Goal: Information Seeking & Learning: Learn about a topic

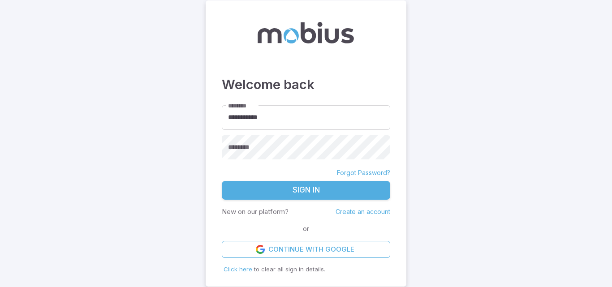
type input "**********"
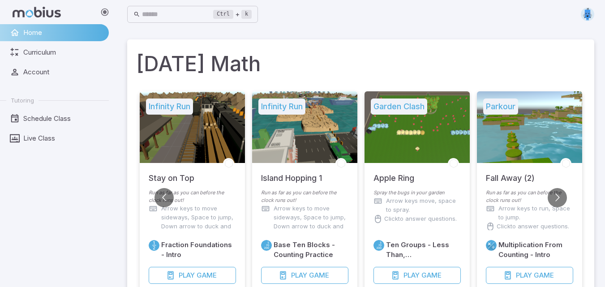
click at [590, 15] on img at bounding box center [587, 14] width 13 height 13
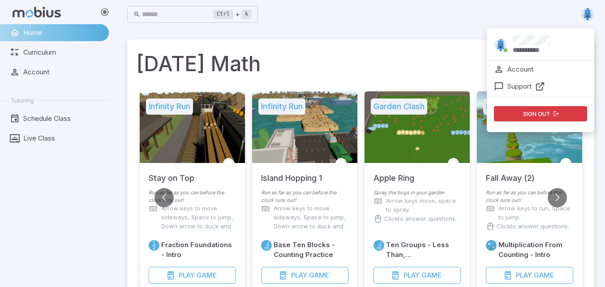
click at [397, 24] on div "**********" at bounding box center [360, 14] width 467 height 29
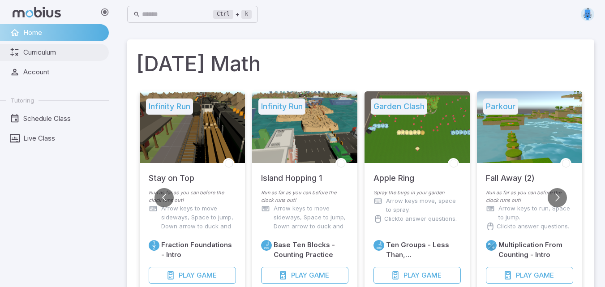
click at [52, 56] on span "Curriculum" at bounding box center [62, 52] width 79 height 10
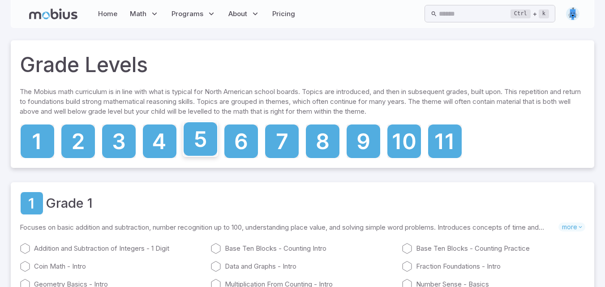
click at [199, 142] on icon at bounding box center [201, 139] width 34 height 34
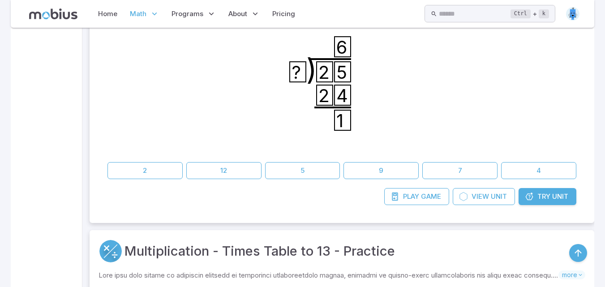
scroll to position [1685, 0]
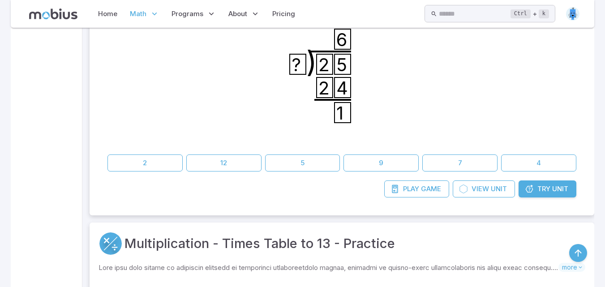
click at [546, 190] on span "Try" at bounding box center [544, 189] width 13 height 10
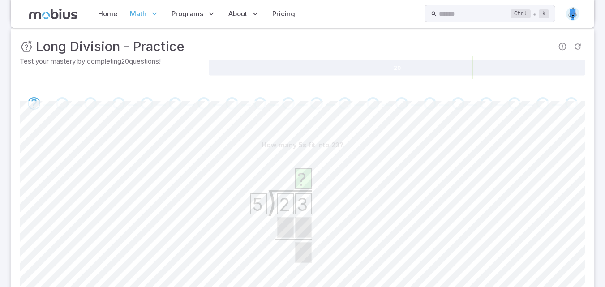
scroll to position [129, 0]
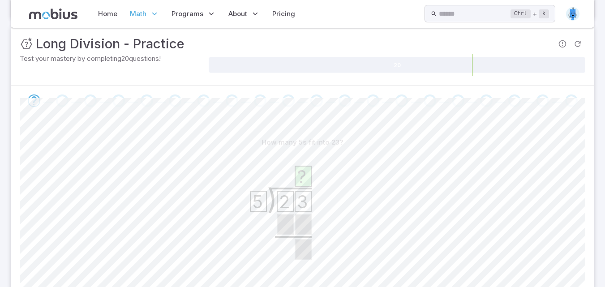
click at [212, 124] on div "How many 5s fit into 23? ) 2 3 5 ? 3 0 5 4 7 11 Canvas actions 100 % Exit zen m…" at bounding box center [303, 225] width 566 height 218
click at [364, 156] on icon ") 2 3 5 ?" at bounding box center [303, 218] width 134 height 134
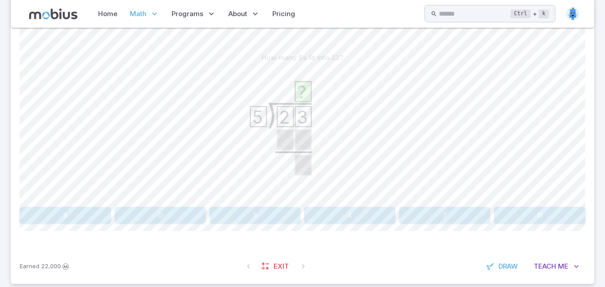
scroll to position [227, 0]
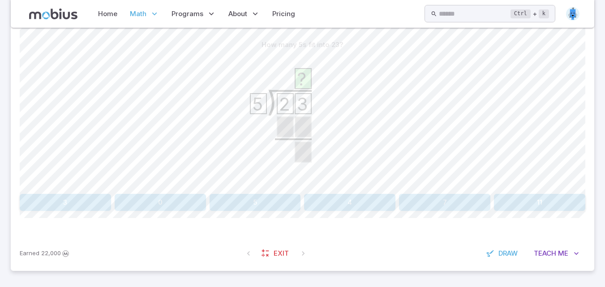
click at [333, 190] on div ") 2 3 5 ?" at bounding box center [303, 121] width 134 height 137
click at [268, 195] on button "5" at bounding box center [255, 202] width 91 height 17
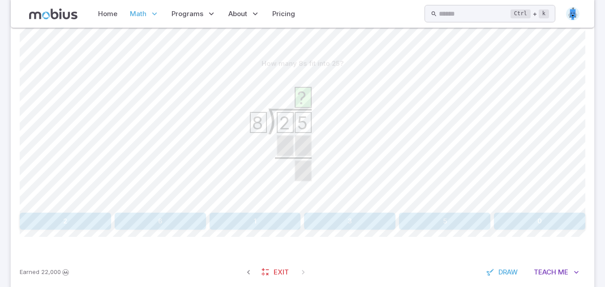
scroll to position [209, 0]
click at [111, 15] on link "Home" at bounding box center [107, 14] width 25 height 21
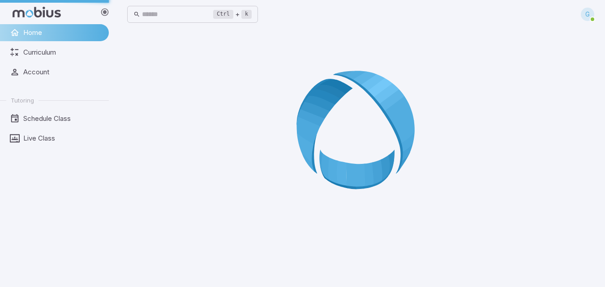
scroll to position [0, 0]
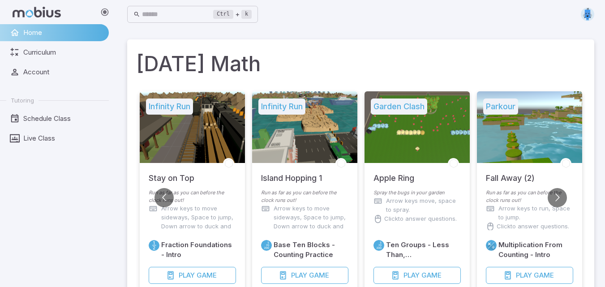
click at [322, 143] on div at bounding box center [304, 127] width 105 height 72
click at [304, 272] on span "Play" at bounding box center [299, 276] width 16 height 10
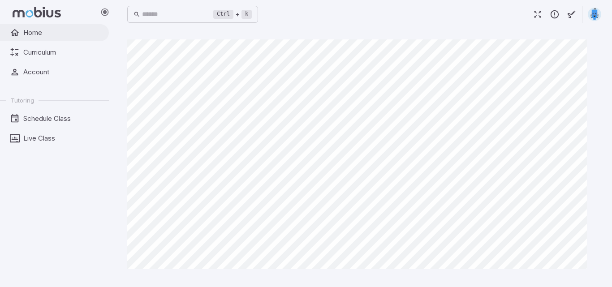
click at [43, 32] on span "Home" at bounding box center [62, 33] width 79 height 10
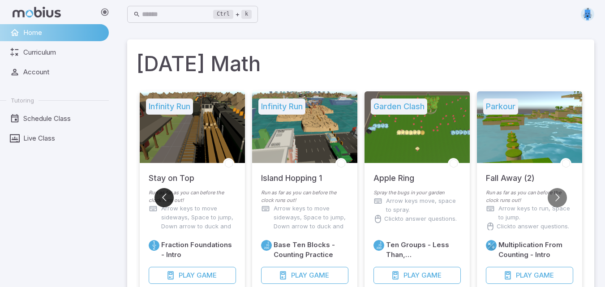
click at [164, 197] on button "Go to previous slide" at bounding box center [164, 197] width 19 height 19
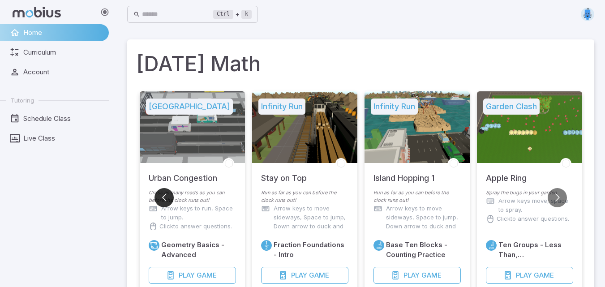
click at [163, 197] on button "Go to previous slide" at bounding box center [164, 197] width 19 height 19
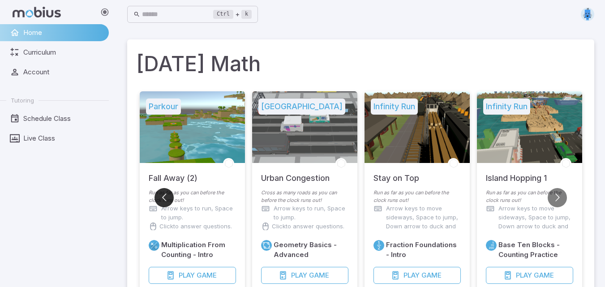
click at [163, 197] on button "Go to previous slide" at bounding box center [164, 197] width 19 height 19
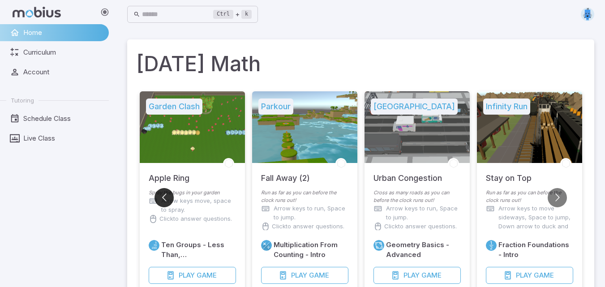
click at [163, 195] on button "Go to previous slide" at bounding box center [164, 197] width 19 height 19
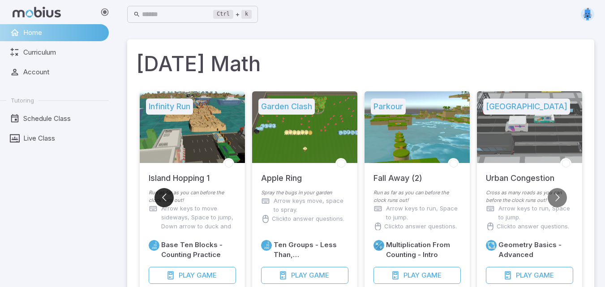
click at [163, 195] on button "Go to previous slide" at bounding box center [164, 197] width 19 height 19
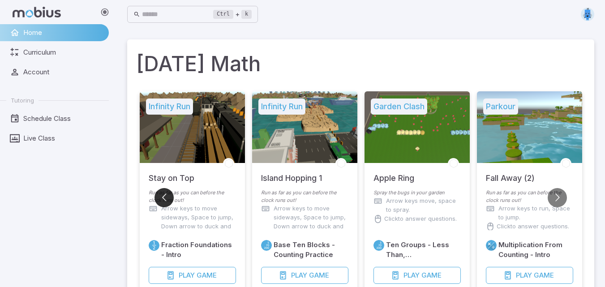
click at [163, 195] on button "Go to previous slide" at bounding box center [164, 197] width 19 height 19
click at [162, 195] on button "Go to previous slide" at bounding box center [164, 197] width 19 height 19
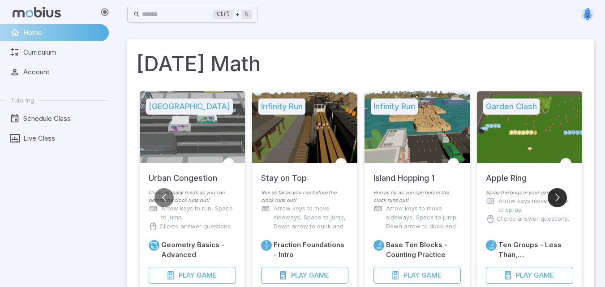
click at [559, 197] on button "Go to next slide" at bounding box center [557, 197] width 19 height 19
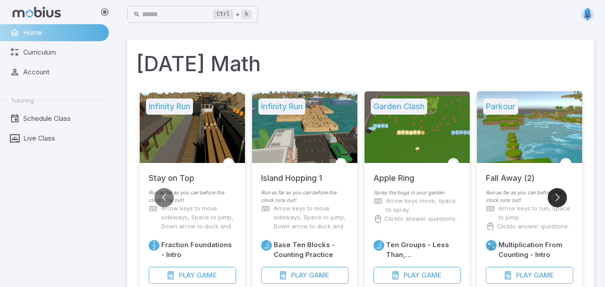
click at [560, 196] on button "Go to next slide" at bounding box center [557, 197] width 19 height 19
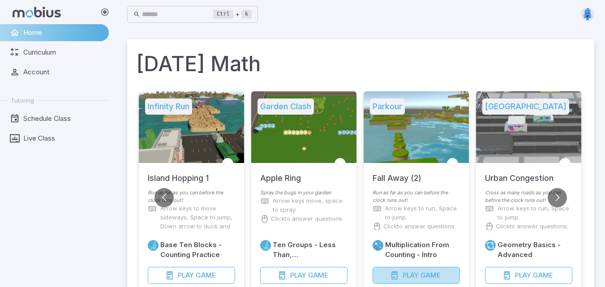
click at [406, 275] on span "Play" at bounding box center [411, 276] width 16 height 10
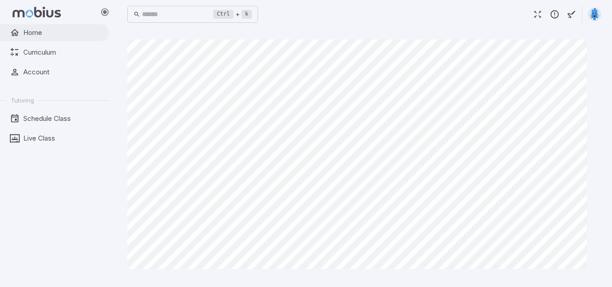
click at [69, 33] on span "Home" at bounding box center [62, 33] width 79 height 10
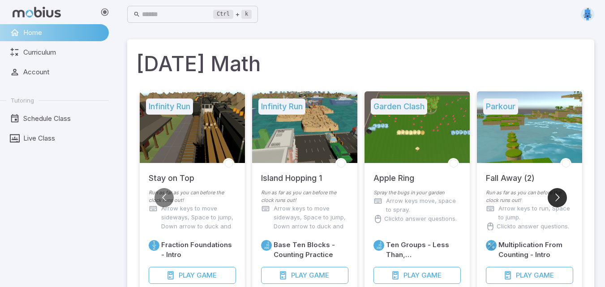
click at [559, 197] on button "Go to next slide" at bounding box center [557, 197] width 19 height 19
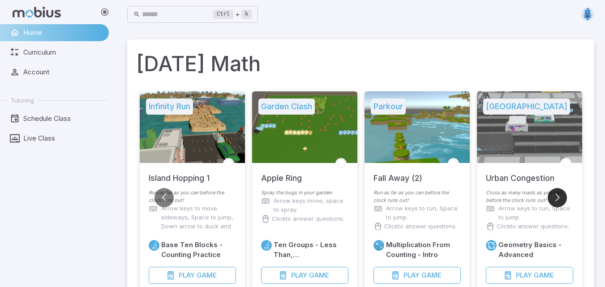
click at [559, 196] on button "Go to next slide" at bounding box center [557, 197] width 19 height 19
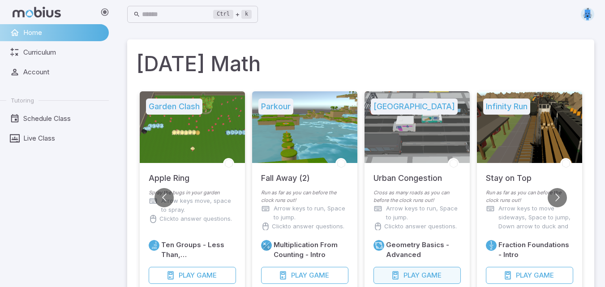
click at [401, 277] on button "Play Game" at bounding box center [417, 275] width 87 height 17
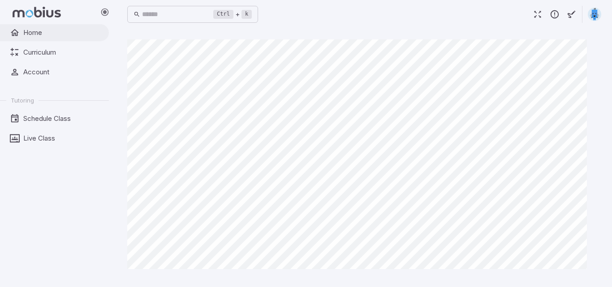
click at [59, 26] on link "Home" at bounding box center [54, 32] width 109 height 17
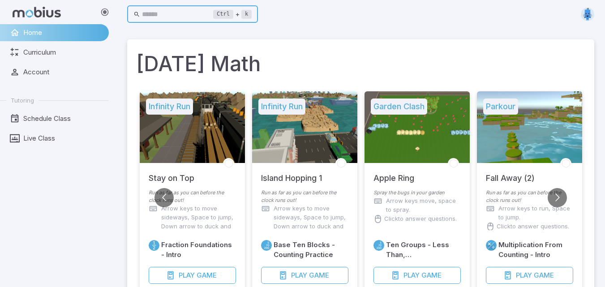
click at [171, 17] on input "text" at bounding box center [178, 14] width 72 height 17
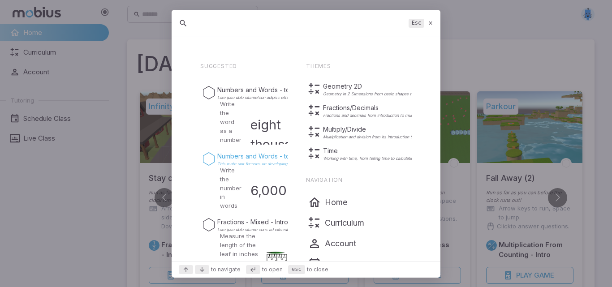
click at [211, 161] on icon "Suggestions" at bounding box center [208, 158] width 13 height 13
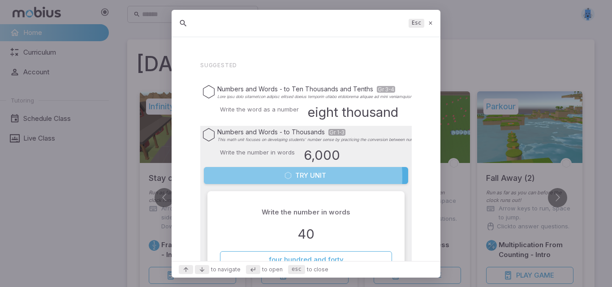
click at [255, 177] on button "Try Unit" at bounding box center [306, 175] width 204 height 17
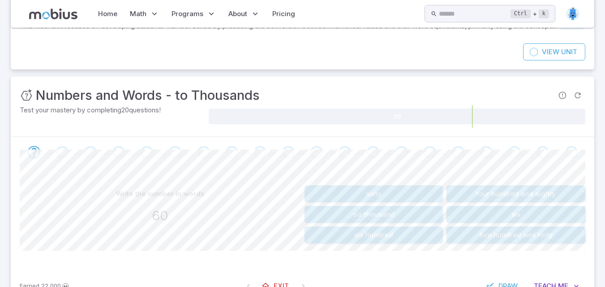
scroll to position [65, 0]
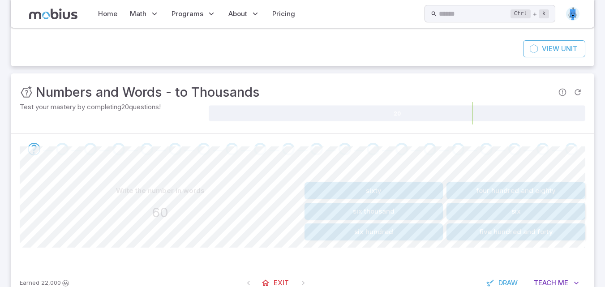
click at [379, 189] on button "sixty" at bounding box center [374, 190] width 139 height 17
click at [411, 274] on div "Earned 22,000 Exit Draw Teach Me" at bounding box center [303, 283] width 584 height 35
click at [561, 162] on div at bounding box center [303, 149] width 584 height 30
click at [500, 229] on button "five hundred" at bounding box center [516, 232] width 139 height 17
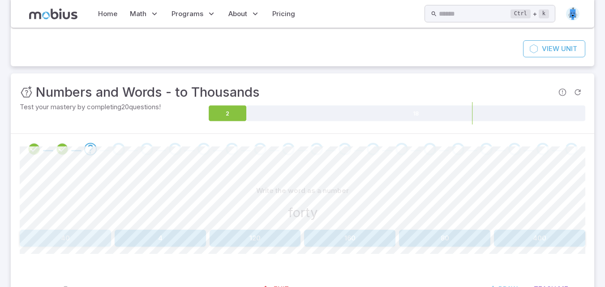
click at [84, 233] on button "40" at bounding box center [65, 238] width 91 height 17
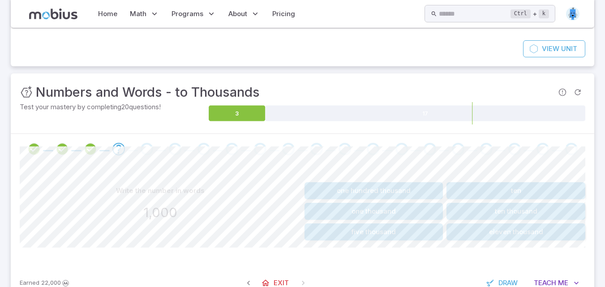
click at [371, 209] on button "one thousand" at bounding box center [374, 211] width 139 height 17
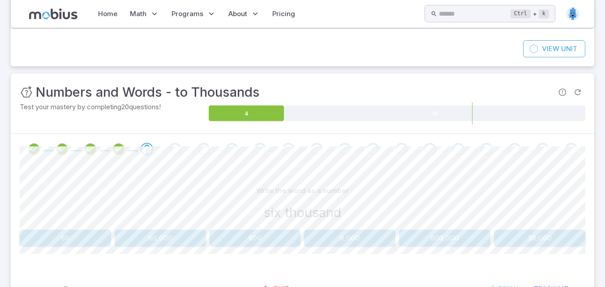
click at [372, 207] on div "six thousand" at bounding box center [303, 213] width 566 height 20
click at [343, 235] on button "6,000" at bounding box center [349, 238] width 91 height 17
click at [347, 235] on button "268" at bounding box center [349, 238] width 91 height 17
click at [146, 242] on button "8,167" at bounding box center [160, 238] width 91 height 17
click at [358, 238] on button "193" at bounding box center [349, 238] width 91 height 17
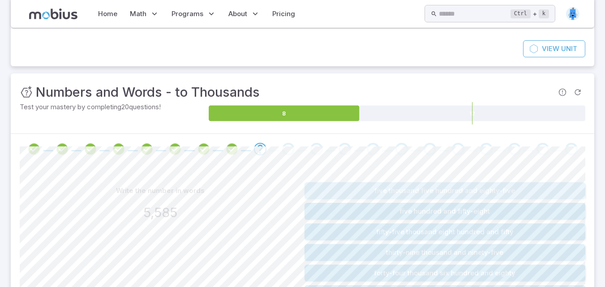
click at [396, 192] on button "five thousand five hundred and eighty-five" at bounding box center [445, 190] width 281 height 17
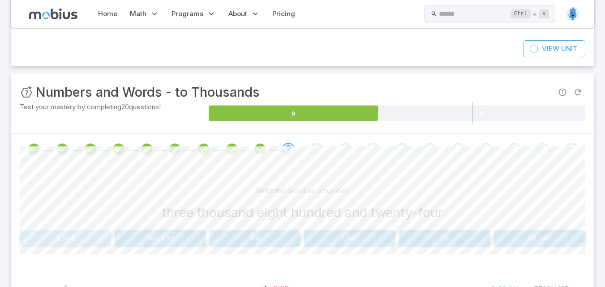
click at [65, 239] on button "3,824" at bounding box center [65, 238] width 91 height 17
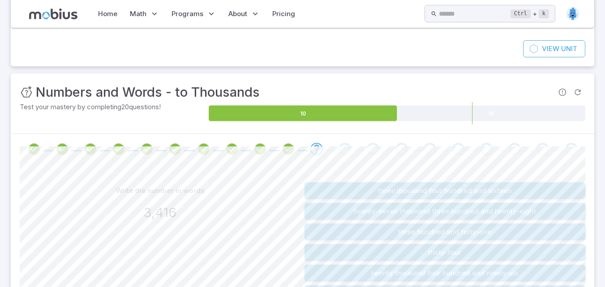
click at [245, 205] on div "3,416" at bounding box center [160, 213] width 281 height 20
click at [380, 185] on button "three thousand four hundred and sixteen" at bounding box center [445, 190] width 281 height 17
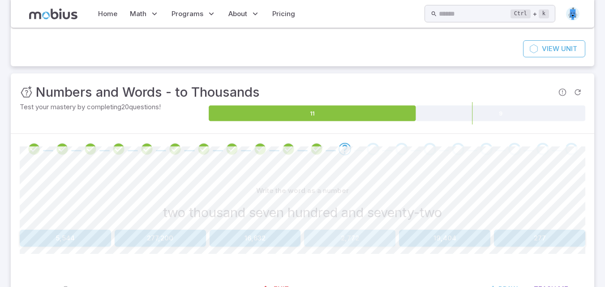
click at [354, 242] on button "2,772" at bounding box center [349, 238] width 91 height 17
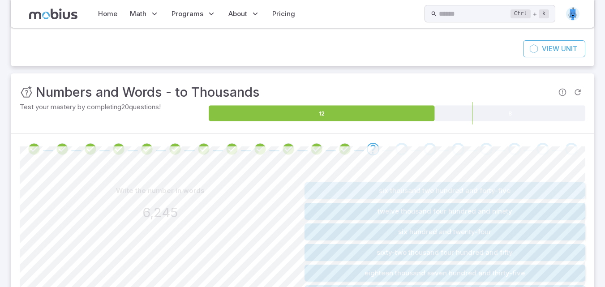
click at [306, 185] on button "six thousand two hundred and forty-five" at bounding box center [445, 190] width 281 height 17
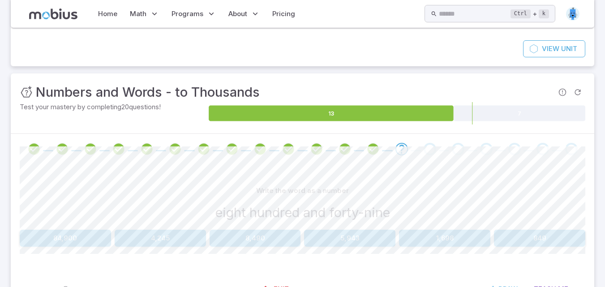
click at [539, 230] on div "Write the word as a number eight hundred and forty-nine 84,900 4,245 8,490 5,94…" at bounding box center [303, 214] width 566 height 65
click at [535, 234] on button "849" at bounding box center [539, 238] width 91 height 17
click at [64, 234] on button "419" at bounding box center [65, 238] width 91 height 17
click at [168, 237] on button "581" at bounding box center [160, 238] width 91 height 17
click at [372, 239] on button "683" at bounding box center [349, 238] width 91 height 17
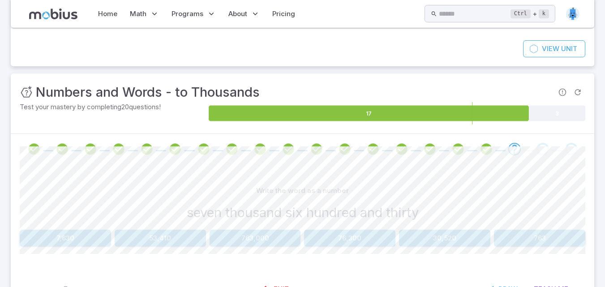
click at [69, 237] on button "7,630" at bounding box center [65, 238] width 91 height 17
click at [349, 240] on button "2,460" at bounding box center [349, 238] width 91 height 17
click at [364, 234] on button "541" at bounding box center [349, 238] width 91 height 17
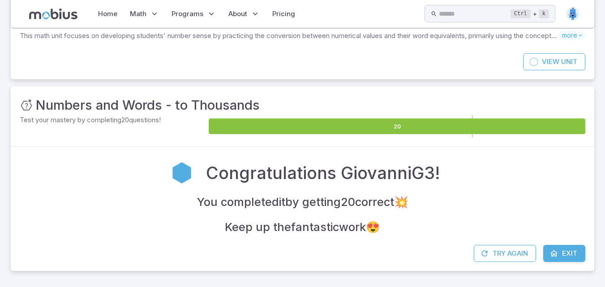
scroll to position [52, 0]
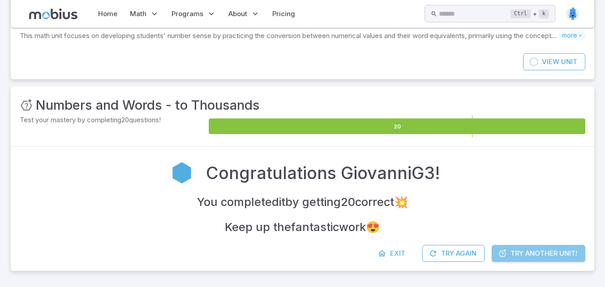
click at [509, 249] on link "Try Another Unit!" at bounding box center [539, 253] width 94 height 17
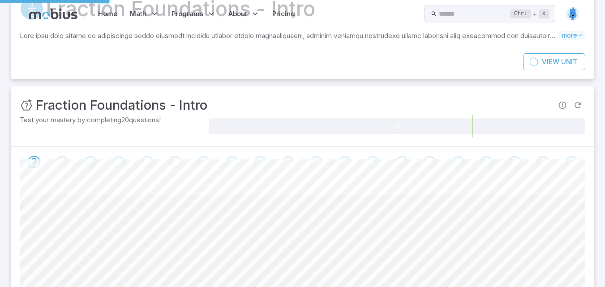
scroll to position [0, 0]
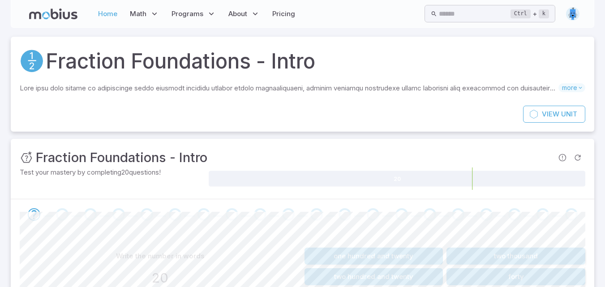
click at [102, 13] on link "Home" at bounding box center [107, 14] width 25 height 21
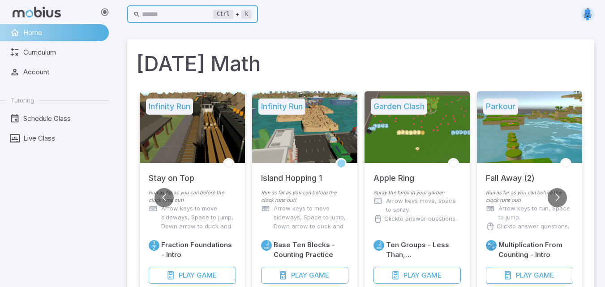
click at [168, 13] on input "text" at bounding box center [178, 14] width 72 height 17
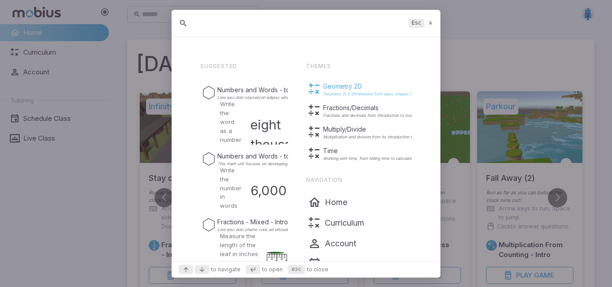
click at [320, 84] on icon "Suggestions" at bounding box center [314, 88] width 13 height 13
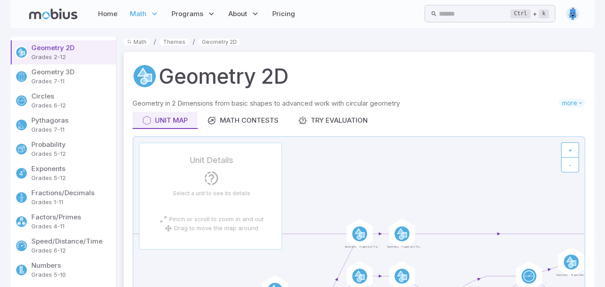
click at [48, 76] on p "Geometry 3D" at bounding box center [71, 72] width 81 height 10
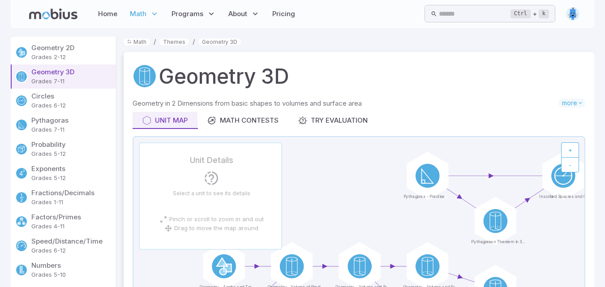
click at [48, 76] on p "Geometry 3D" at bounding box center [71, 72] width 81 height 10
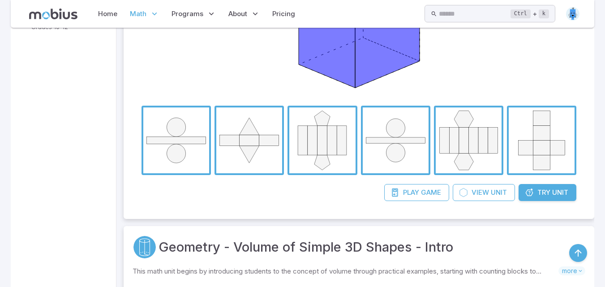
scroll to position [688, 0]
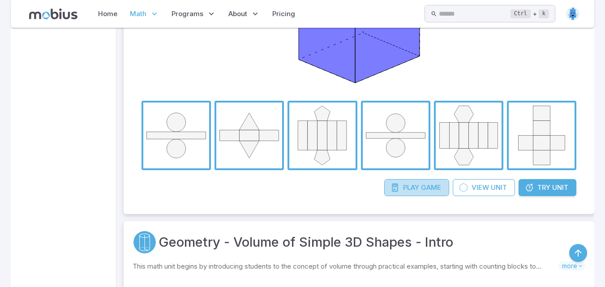
click at [412, 187] on span "Play" at bounding box center [411, 188] width 16 height 10
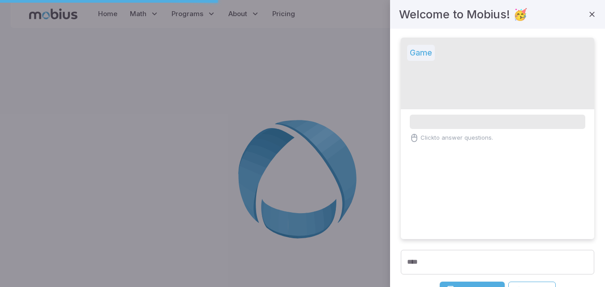
scroll to position [0, 0]
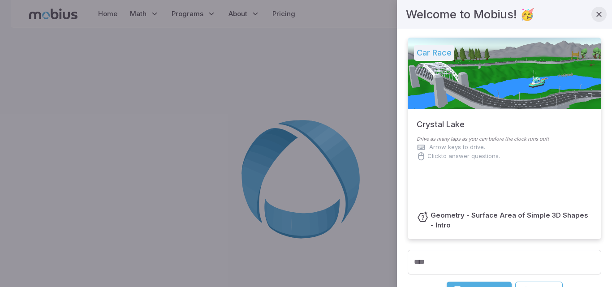
click at [595, 15] on icon "button" at bounding box center [599, 14] width 9 height 9
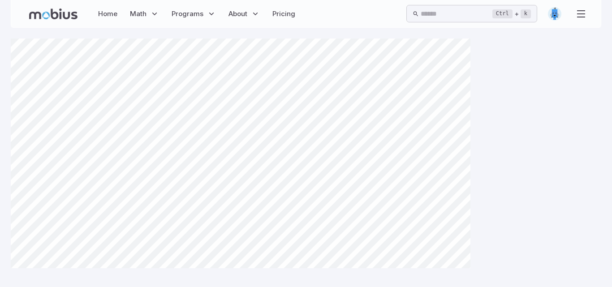
click at [590, 18] on div "Home Math Grade 1 Grade 2 Grade 3 Grade 4 Grade 5 Grade 6 Grade 7 Grade 8 Grade…" at bounding box center [306, 14] width 591 height 28
click at [108, 13] on link "Home" at bounding box center [107, 14] width 25 height 21
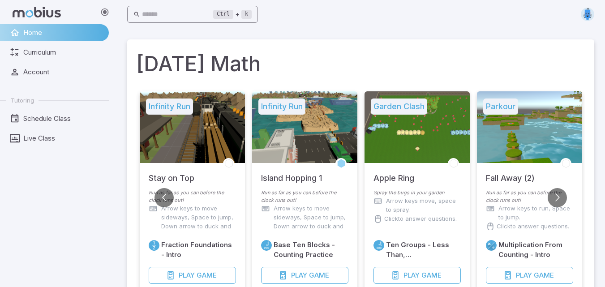
click at [190, 11] on input "text" at bounding box center [178, 14] width 72 height 17
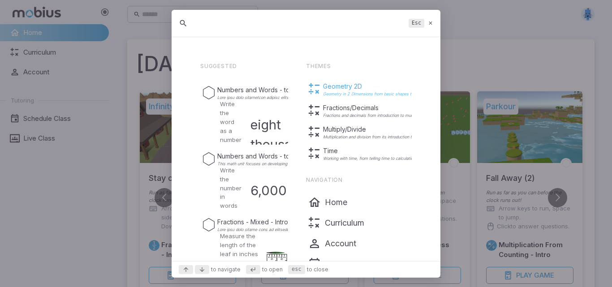
click at [340, 90] on p "Geometry 2D" at bounding box center [404, 86] width 163 height 9
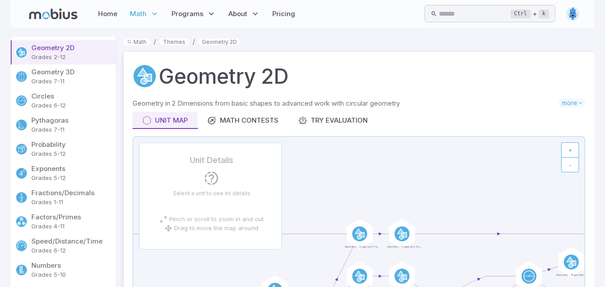
click at [70, 77] on p "Geometry 3D" at bounding box center [71, 72] width 81 height 10
click at [71, 77] on p "Geometry 3D" at bounding box center [71, 72] width 81 height 10
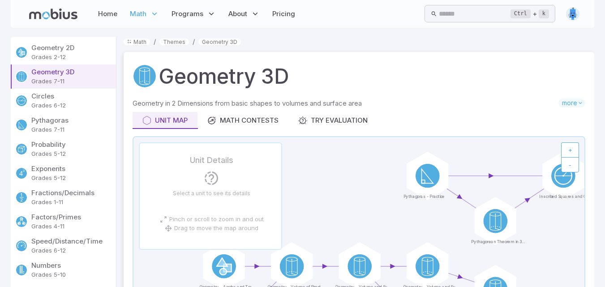
click at [96, 46] on p "Geometry 2D" at bounding box center [71, 48] width 81 height 10
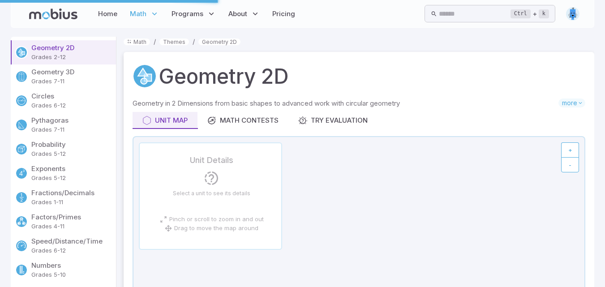
click at [95, 47] on p "Geometry 2D" at bounding box center [71, 48] width 81 height 10
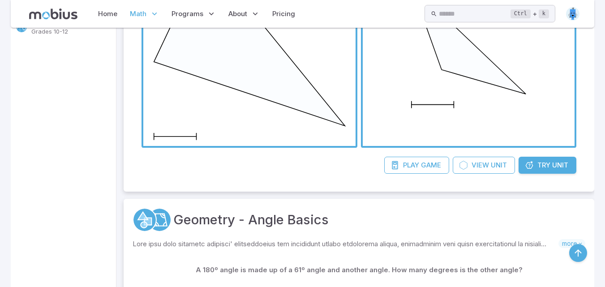
scroll to position [656, 0]
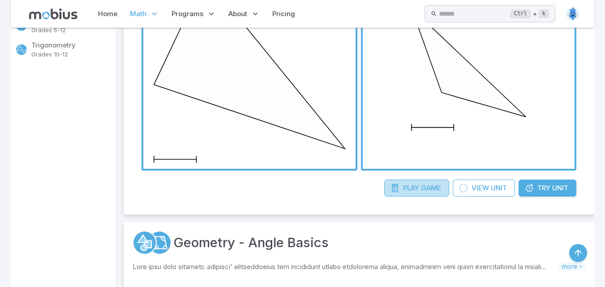
click at [414, 189] on span "Play" at bounding box center [411, 188] width 16 height 10
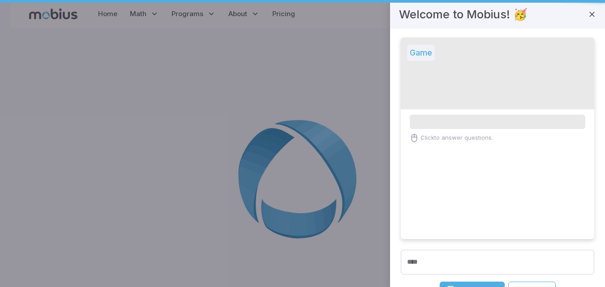
scroll to position [0, 0]
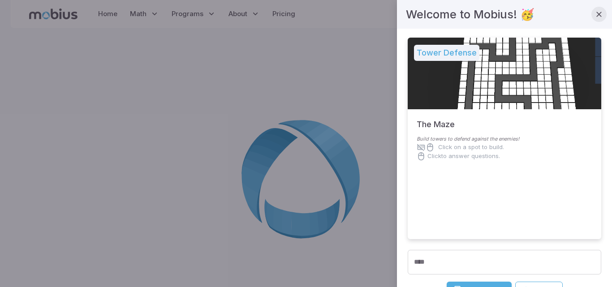
click at [354, 164] on div at bounding box center [306, 143] width 612 height 287
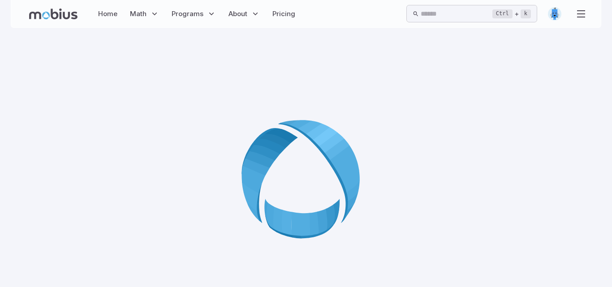
click at [414, 101] on div at bounding box center [306, 182] width 591 height 287
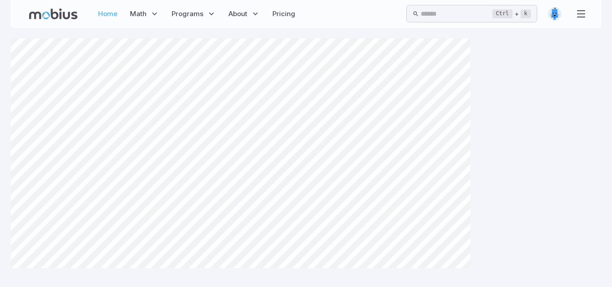
click at [104, 13] on link "Home" at bounding box center [107, 14] width 25 height 21
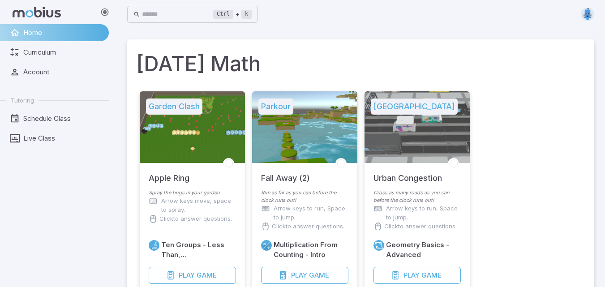
click at [90, 31] on span "Home" at bounding box center [62, 33] width 79 height 10
click at [93, 30] on span "Home" at bounding box center [62, 33] width 79 height 10
drag, startPoint x: 113, startPoint y: 31, endPoint x: 89, endPoint y: 28, distance: 24.8
click at [107, 34] on nav "Home Curriculum Account Tutoring Schedule Class Live Class" at bounding box center [58, 87] width 116 height 126
click at [85, 24] on div "Home Curriculum Account Tutoring Schedule Class Live Class" at bounding box center [58, 143] width 116 height 287
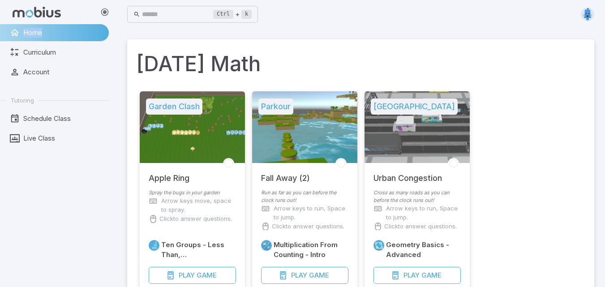
click at [6, 31] on link "Home" at bounding box center [54, 32] width 109 height 17
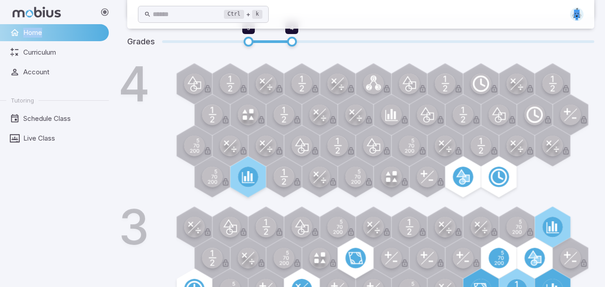
scroll to position [228, 0]
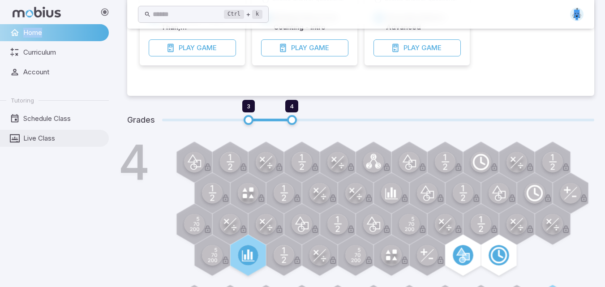
click at [39, 138] on span "Live Class" at bounding box center [62, 139] width 79 height 10
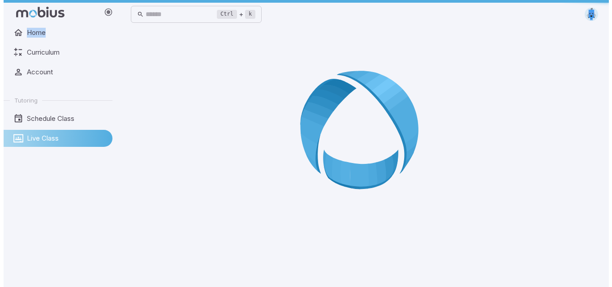
scroll to position [0, 0]
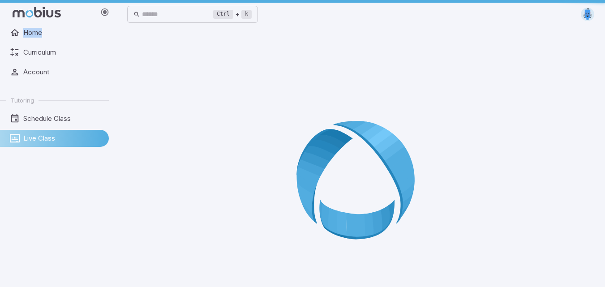
click at [38, 138] on span "Live Class" at bounding box center [62, 139] width 79 height 10
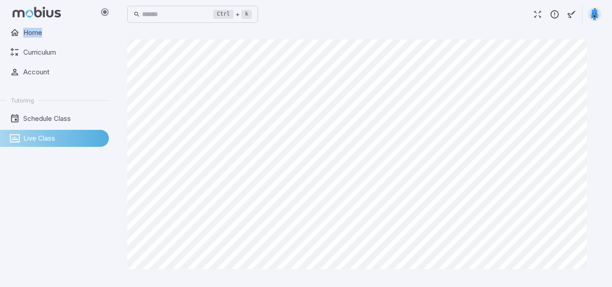
click at [591, 18] on img at bounding box center [594, 14] width 13 height 13
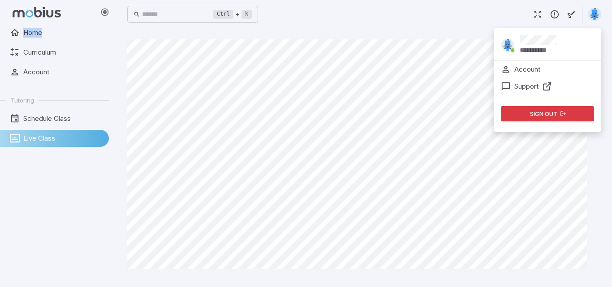
click at [527, 117] on button "Sign out" at bounding box center [547, 113] width 93 height 15
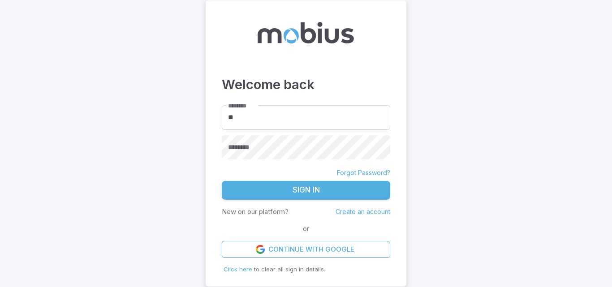
type input "*"
type input "**********"
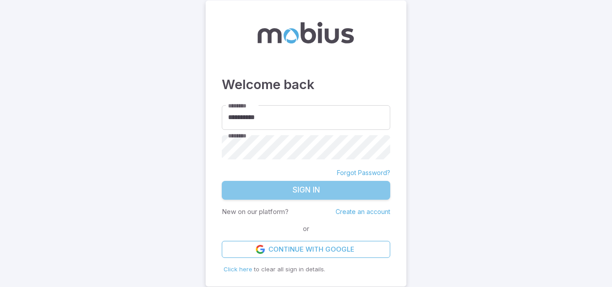
click at [304, 194] on button "Sign In" at bounding box center [306, 190] width 168 height 19
